Goal: Find contact information: Find contact information

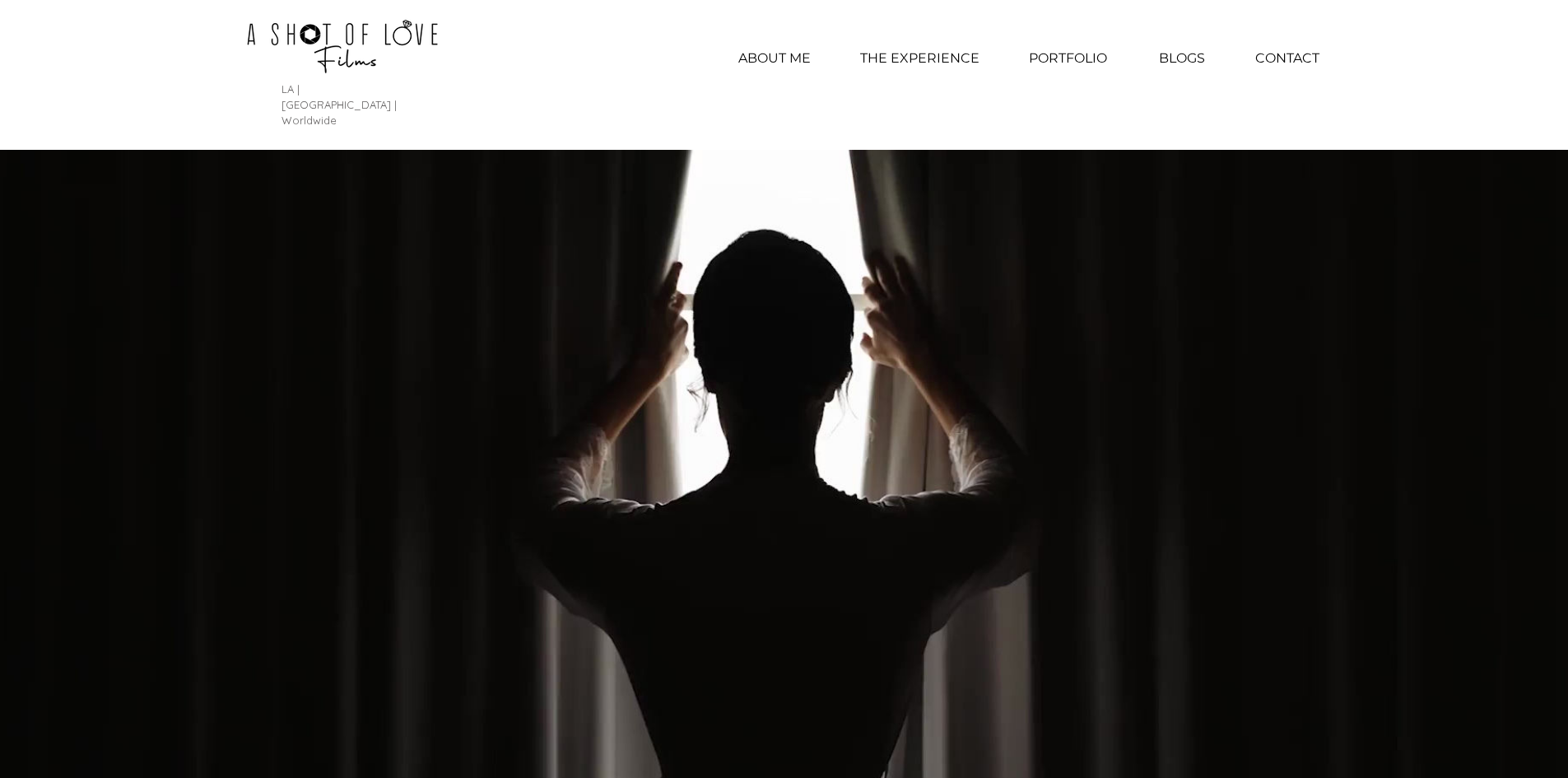
click at [1298, 60] on p "CONTACT" at bounding box center [1287, 58] width 81 height 41
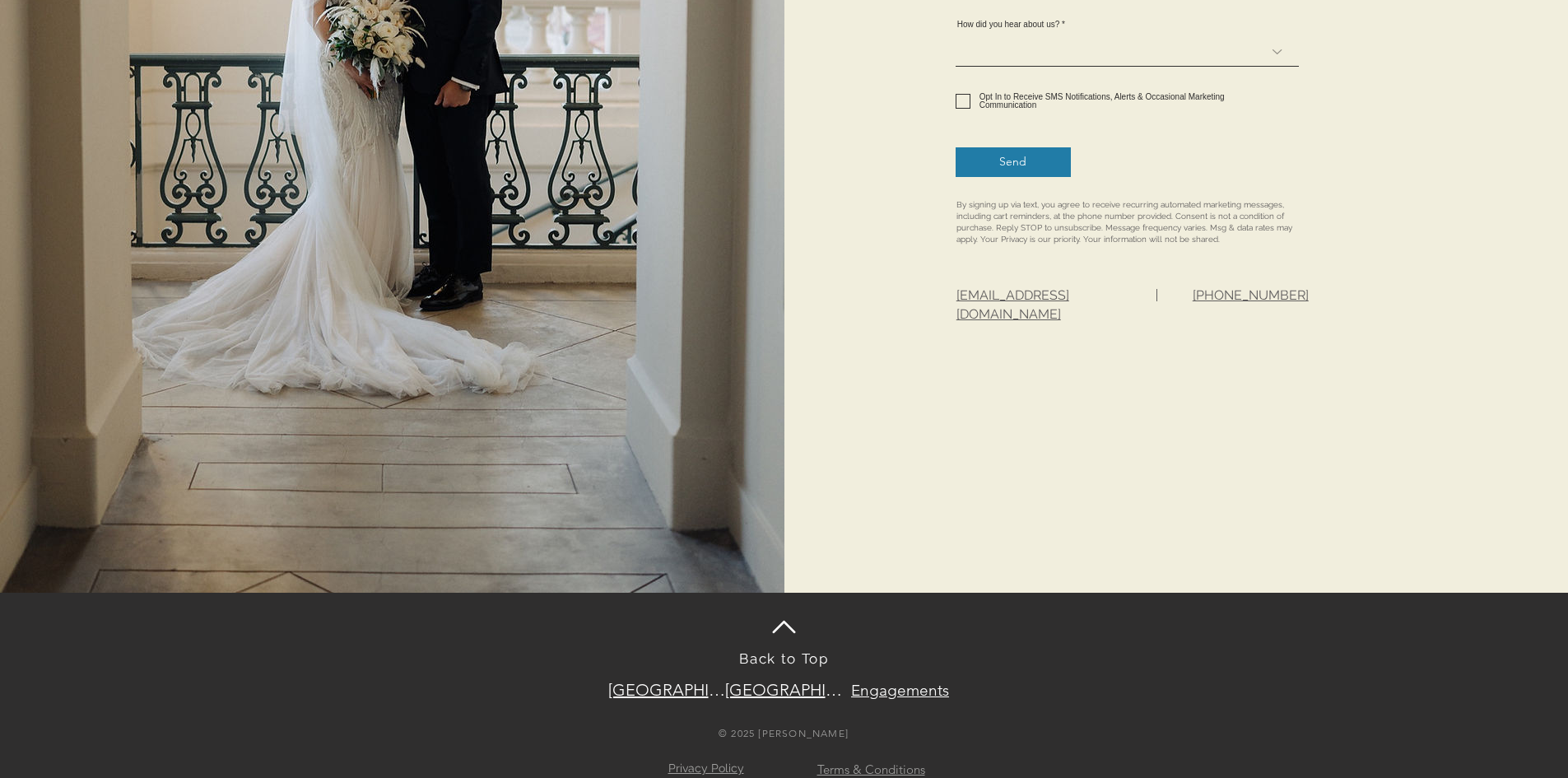
scroll to position [972, 0]
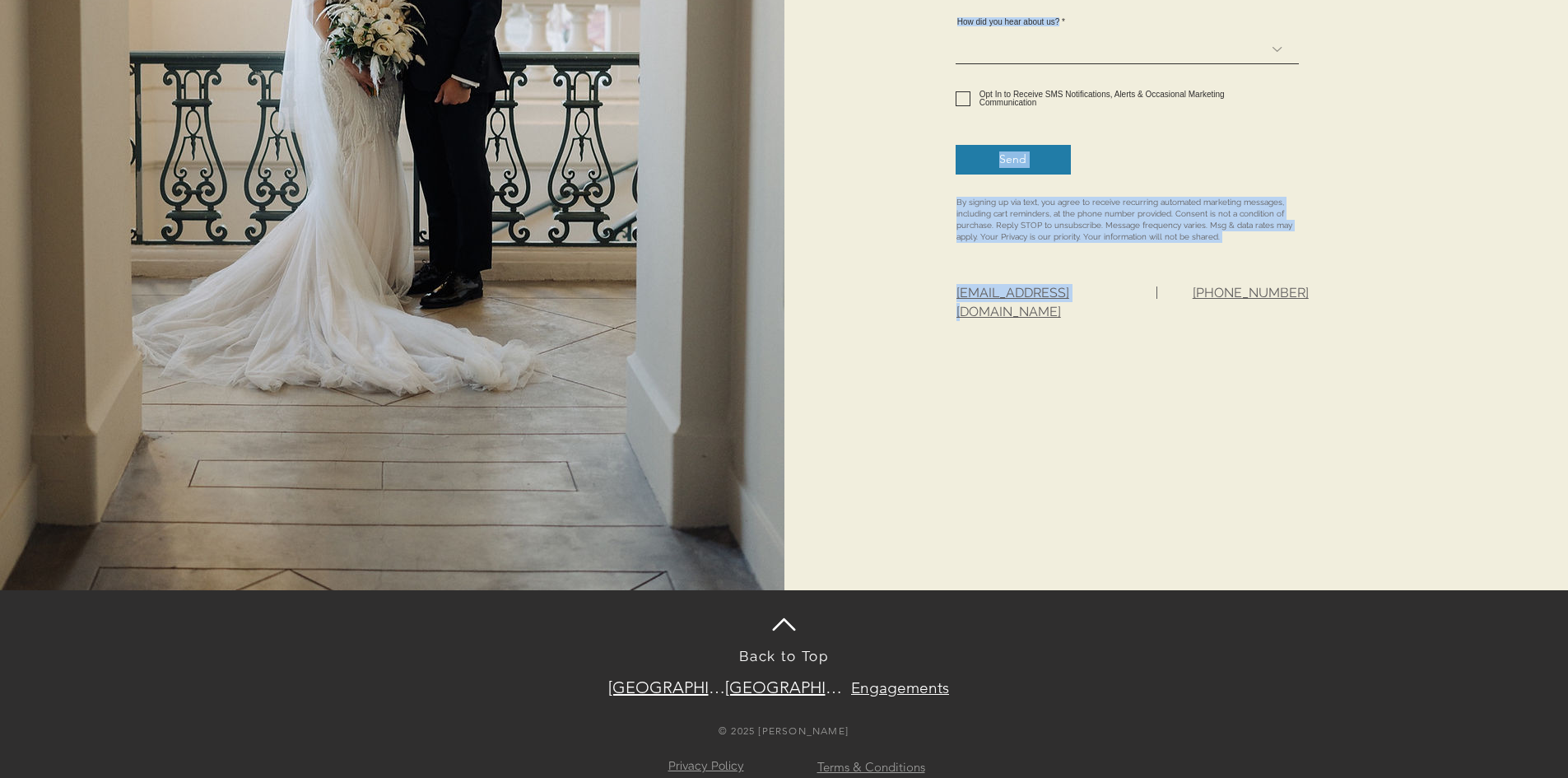
drag, startPoint x: 1132, startPoint y: 284, endPoint x: 1060, endPoint y: 296, distance: 73.0
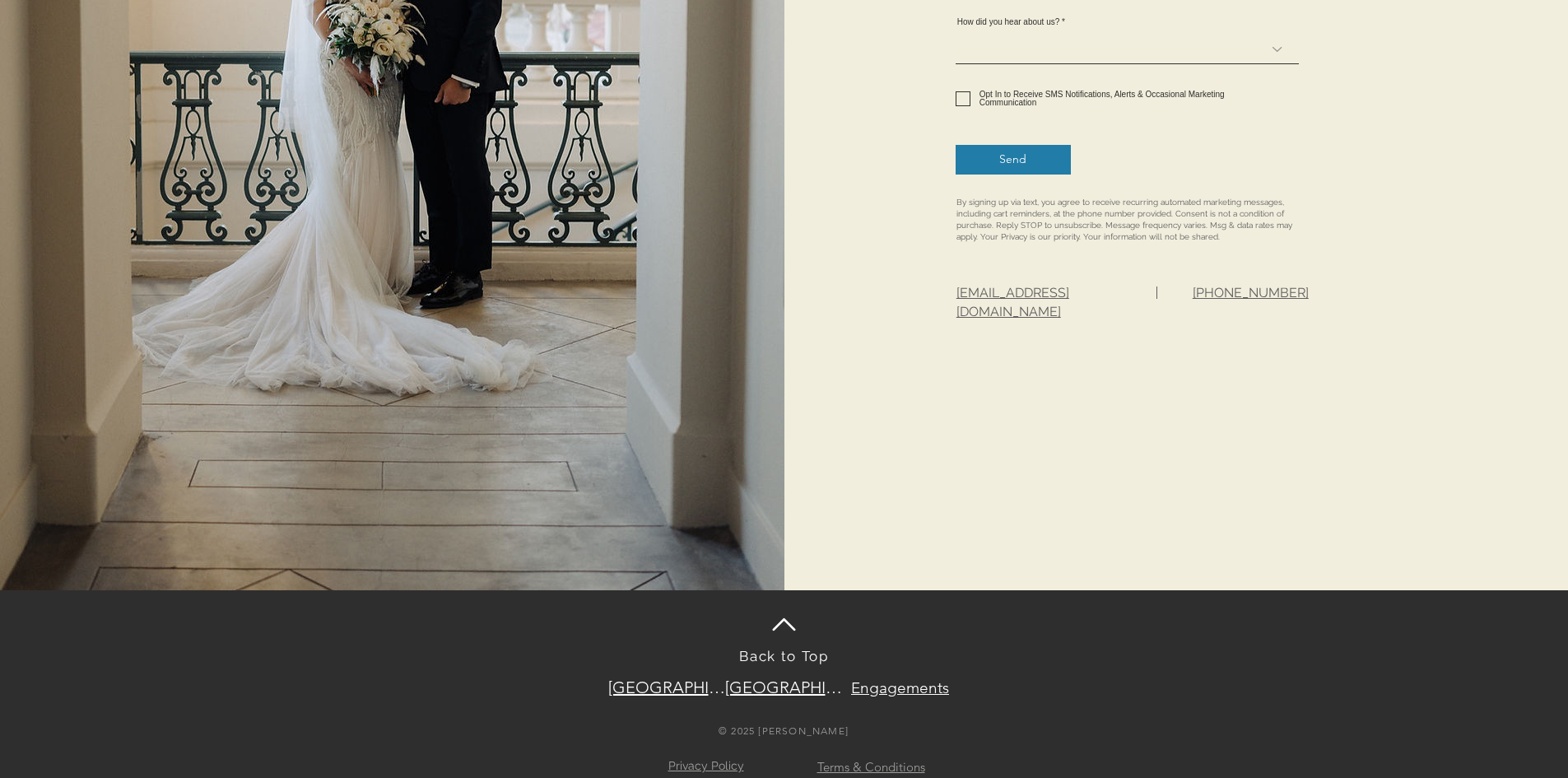
click at [1115, 300] on p "[EMAIL_ADDRESS][DOMAIN_NAME]" at bounding box center [1038, 303] width 164 height 37
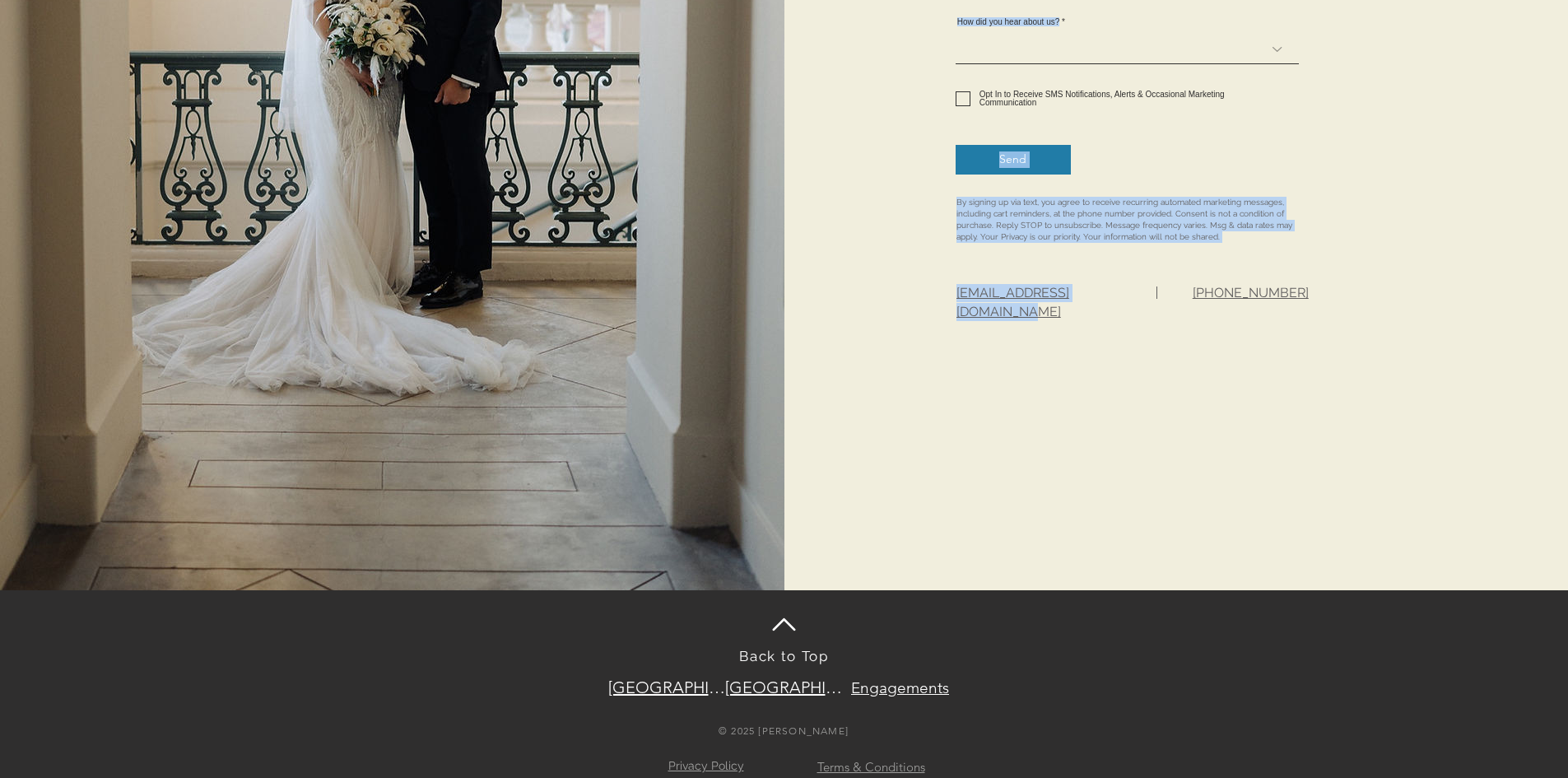
drag, startPoint x: 1132, startPoint y: 294, endPoint x: 1119, endPoint y: 298, distance: 13.6
drag, startPoint x: 950, startPoint y: 305, endPoint x: 1105, endPoint y: 295, distance: 155.3
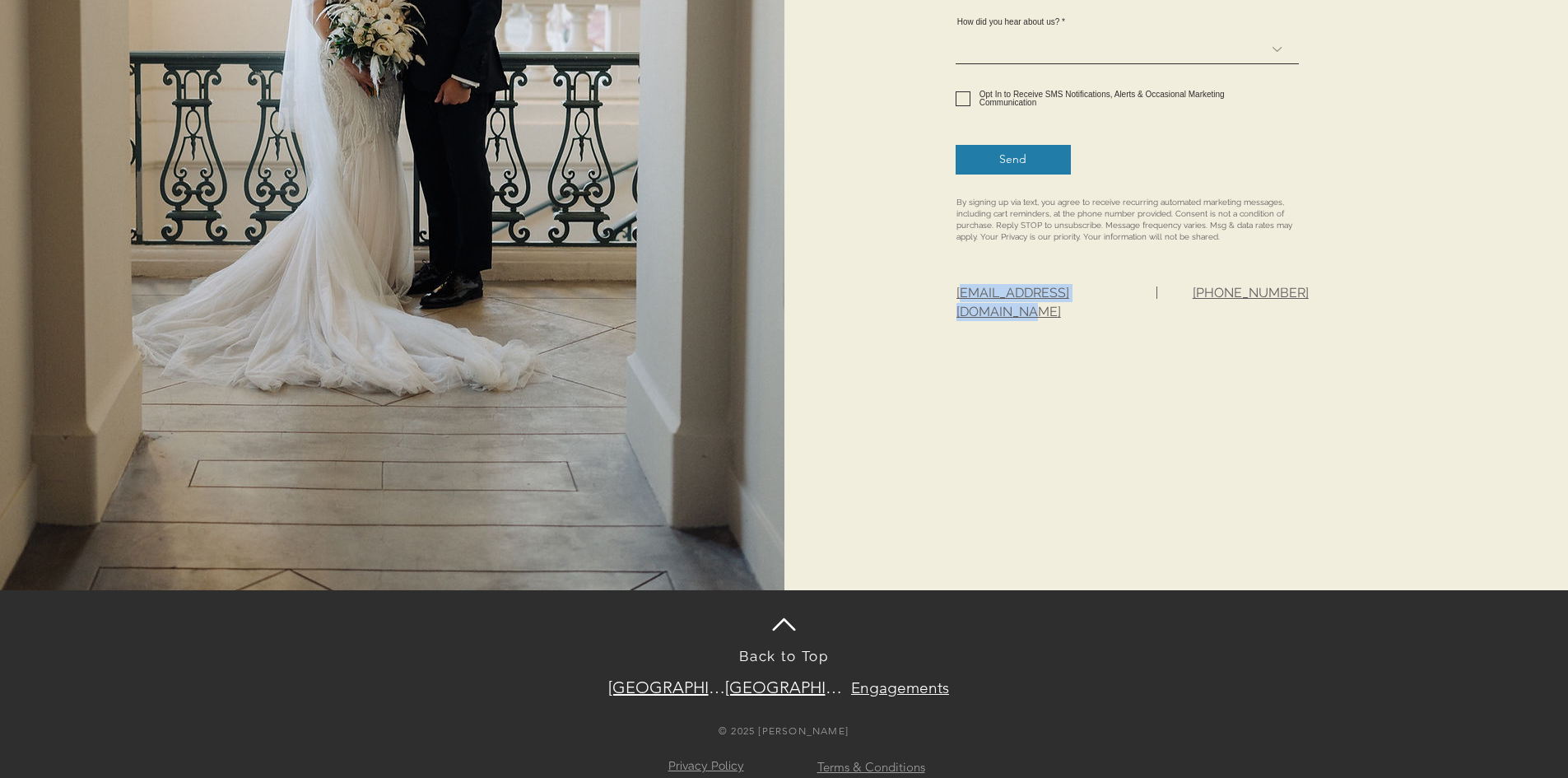
drag, startPoint x: 1120, startPoint y: 289, endPoint x: 961, endPoint y: 292, distance: 159.0
click at [961, 292] on p "[EMAIL_ADDRESS][DOMAIN_NAME]" at bounding box center [1038, 303] width 164 height 37
copy span "nfo@ashotoflovefilms.com"
